Goal: Complete application form

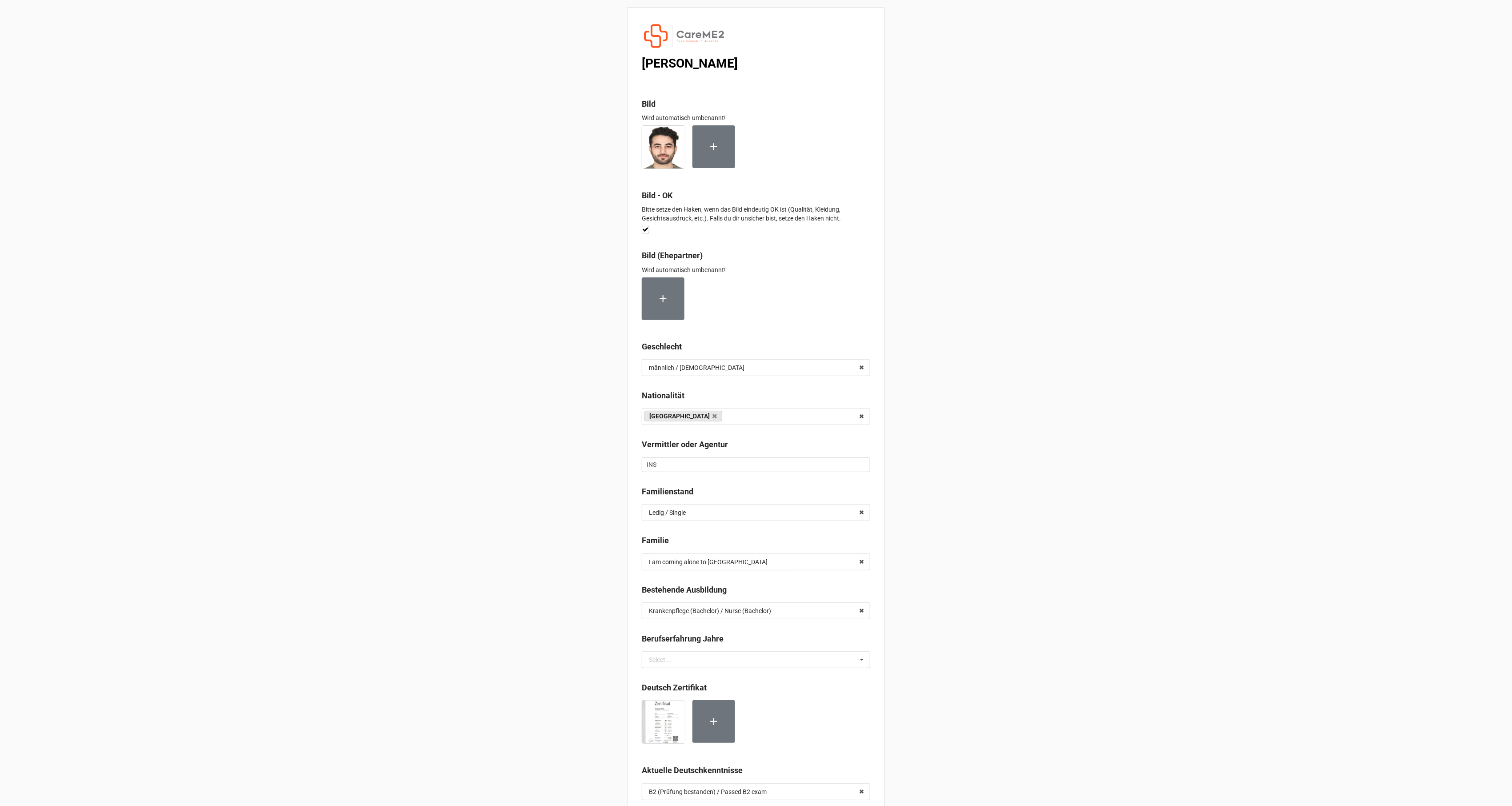
scroll to position [4092, 0]
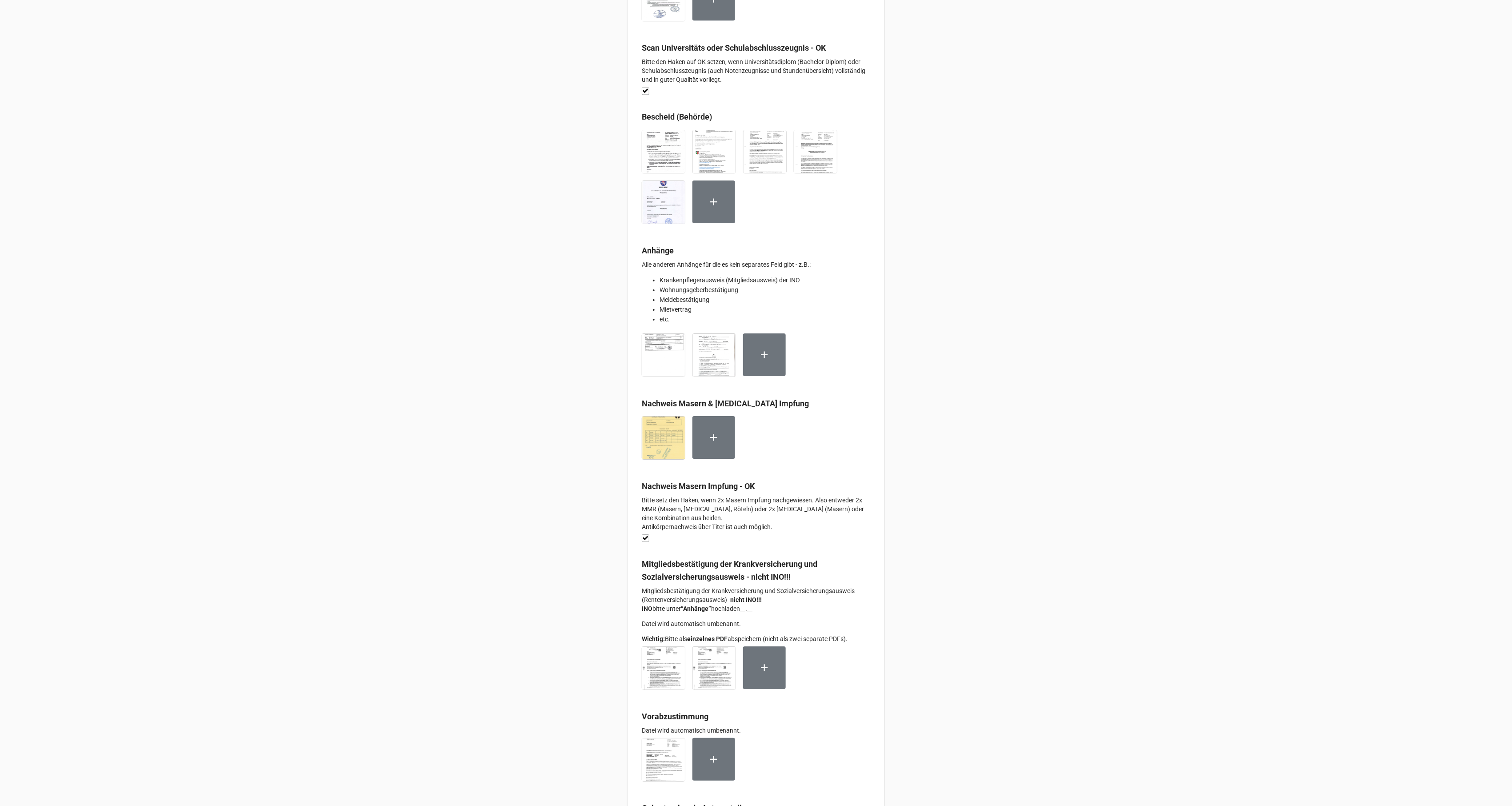
scroll to position [4199, 0]
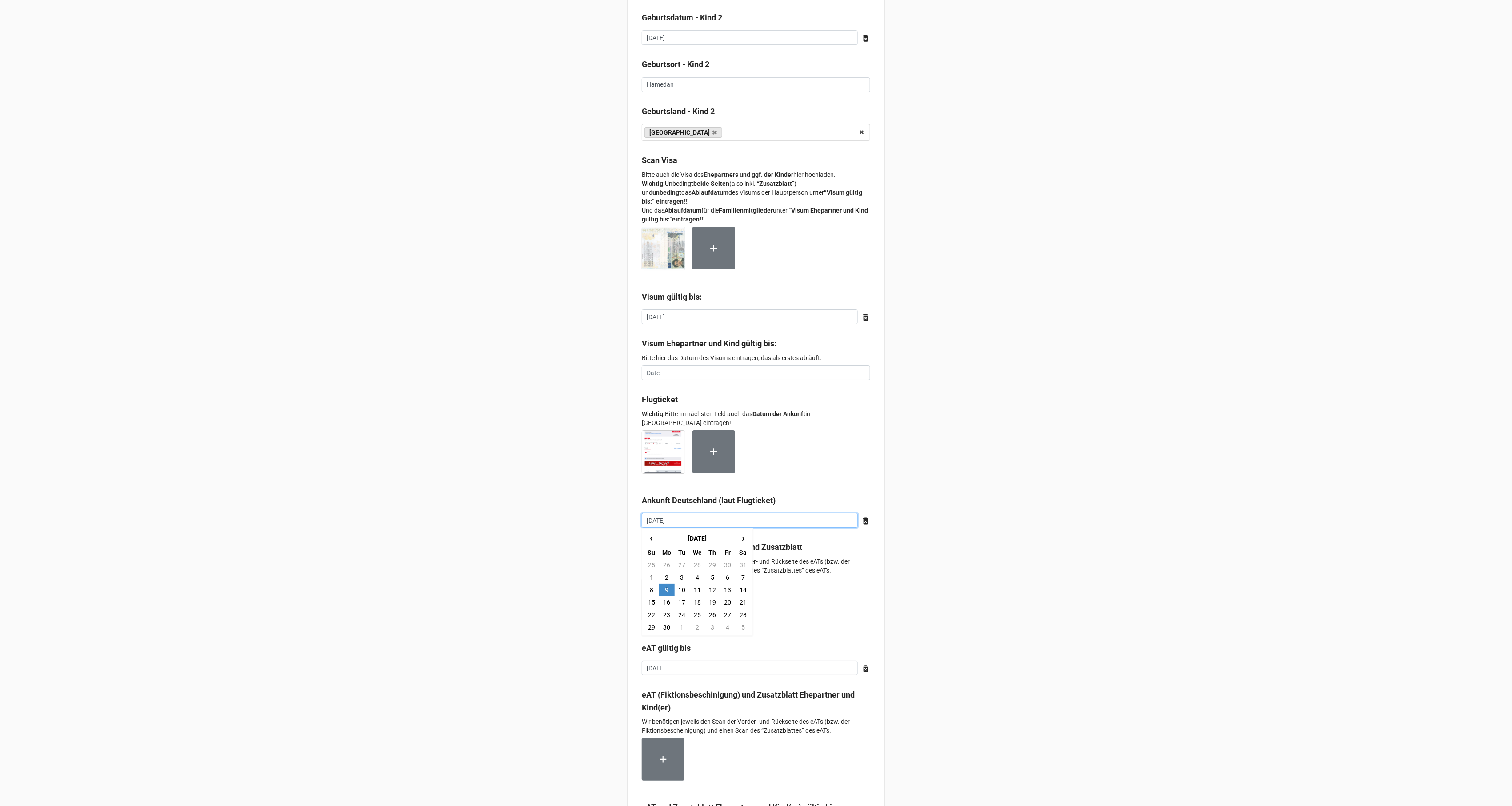
drag, startPoint x: 671, startPoint y: 525, endPoint x: 640, endPoint y: 528, distance: 31.1
click at [642, 528] on input "[DATE]" at bounding box center [750, 521] width 216 height 15
drag, startPoint x: 680, startPoint y: 521, endPoint x: 640, endPoint y: 519, distance: 40.0
click at [642, 519] on input "[DATE]" at bounding box center [750, 521] width 216 height 15
